Goal: Task Accomplishment & Management: Manage account settings

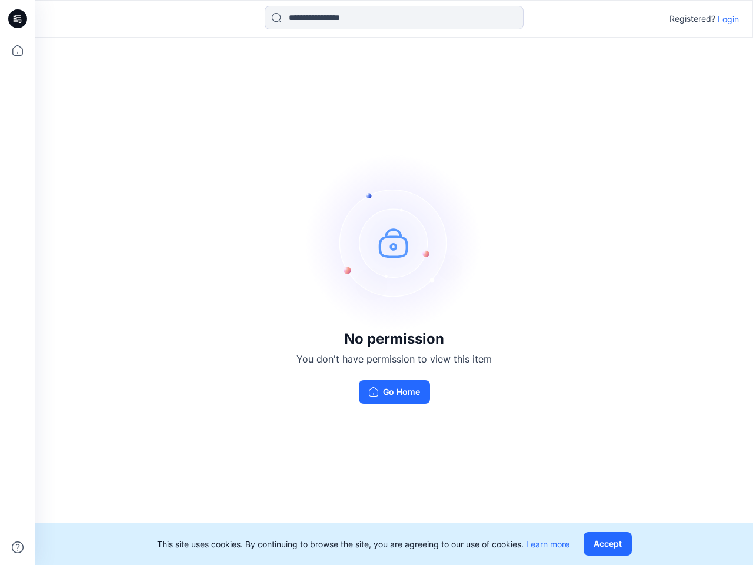
click at [377, 283] on img at bounding box center [394, 242] width 177 height 177
click at [18, 19] on icon at bounding box center [19, 19] width 5 height 1
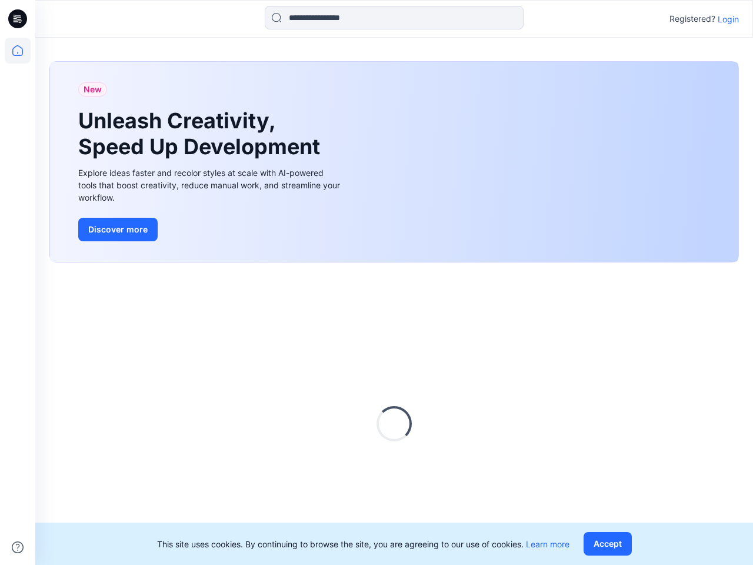
click at [18, 51] on icon at bounding box center [18, 51] width 26 height 26
click at [18, 547] on icon at bounding box center [18, 547] width 12 height 12
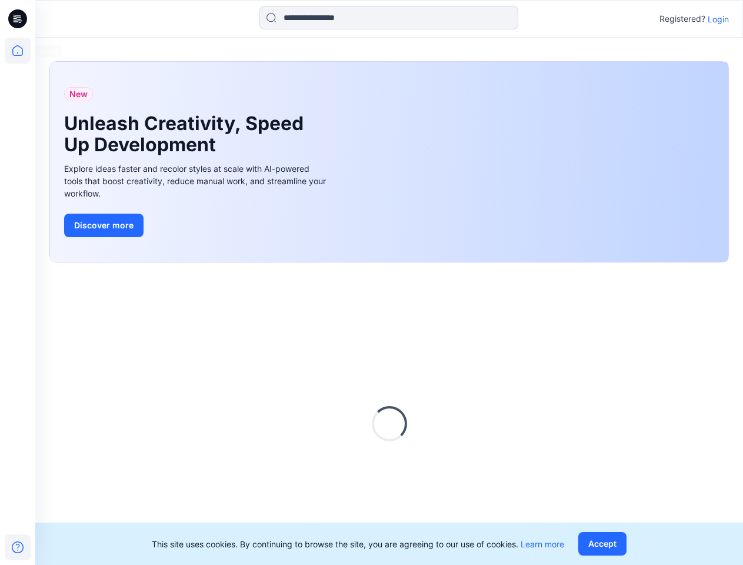
click at [394, 18] on input at bounding box center [389, 18] width 259 height 24
click at [729, 19] on p "Login" at bounding box center [718, 19] width 21 height 12
